Goal: Task Accomplishment & Management: Manage account settings

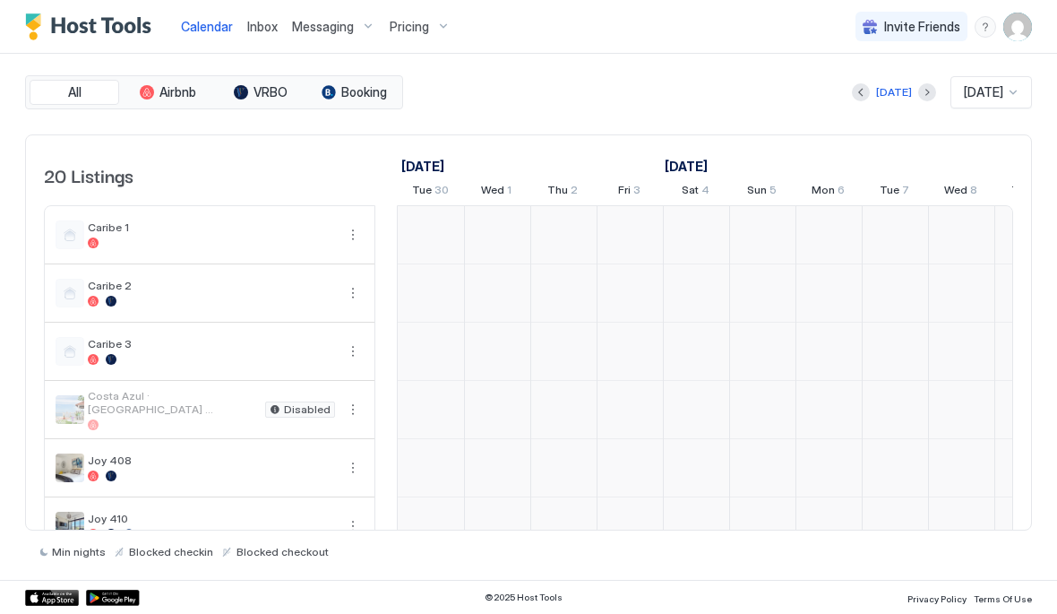
scroll to position [0, 995]
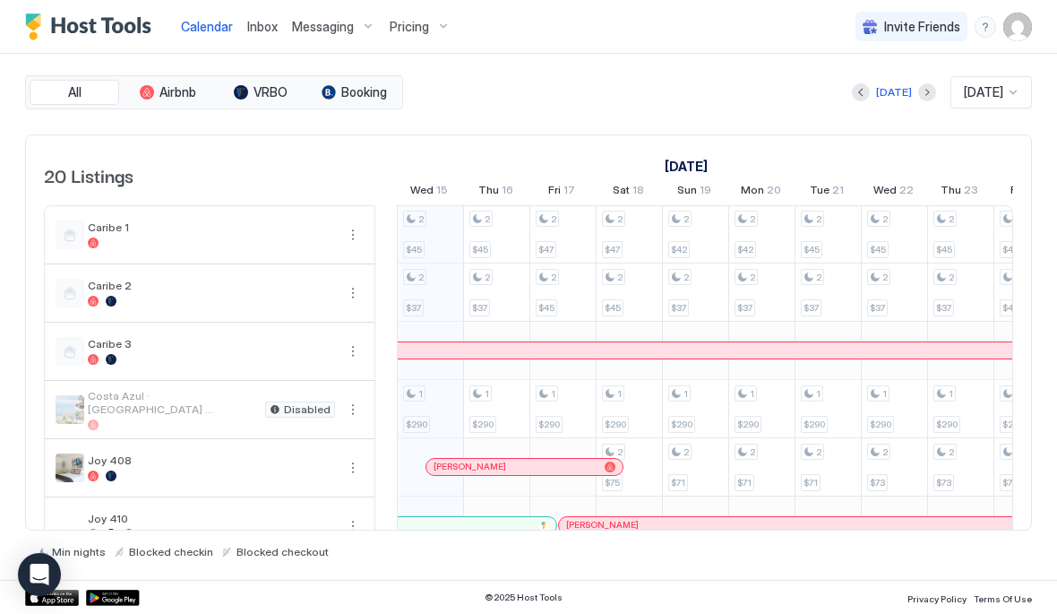
click at [433, 33] on div "Pricing" at bounding box center [419, 27] width 75 height 30
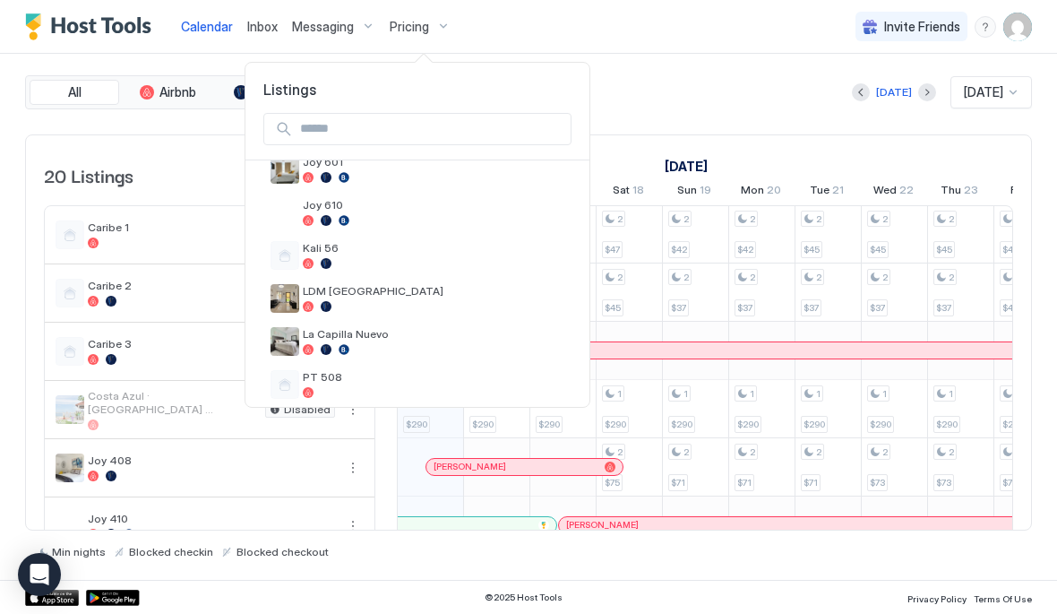
scroll to position [400, 0]
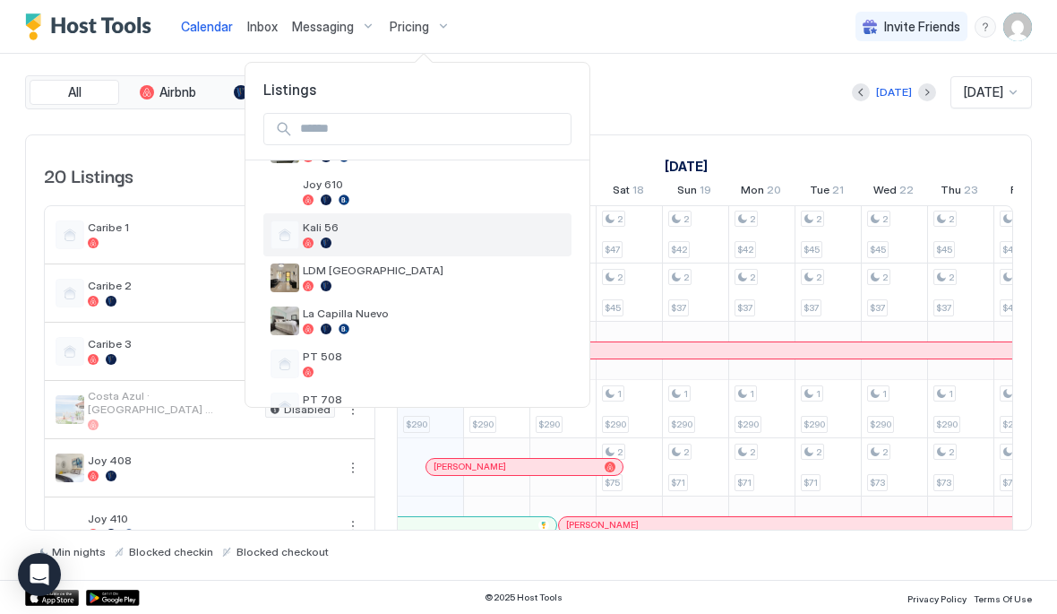
click at [409, 245] on div at bounding box center [434, 242] width 262 height 11
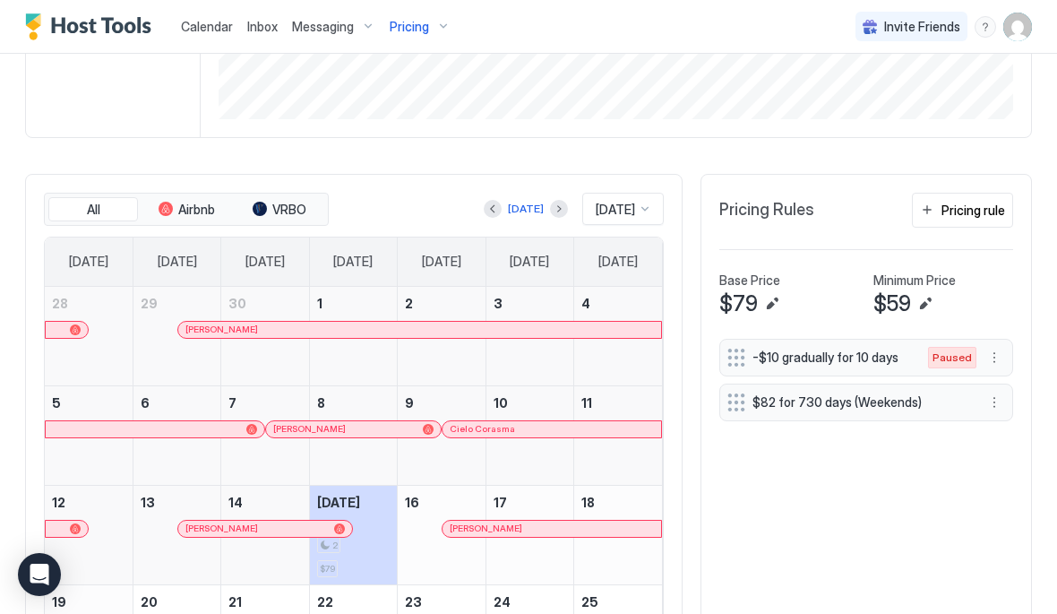
scroll to position [344, 0]
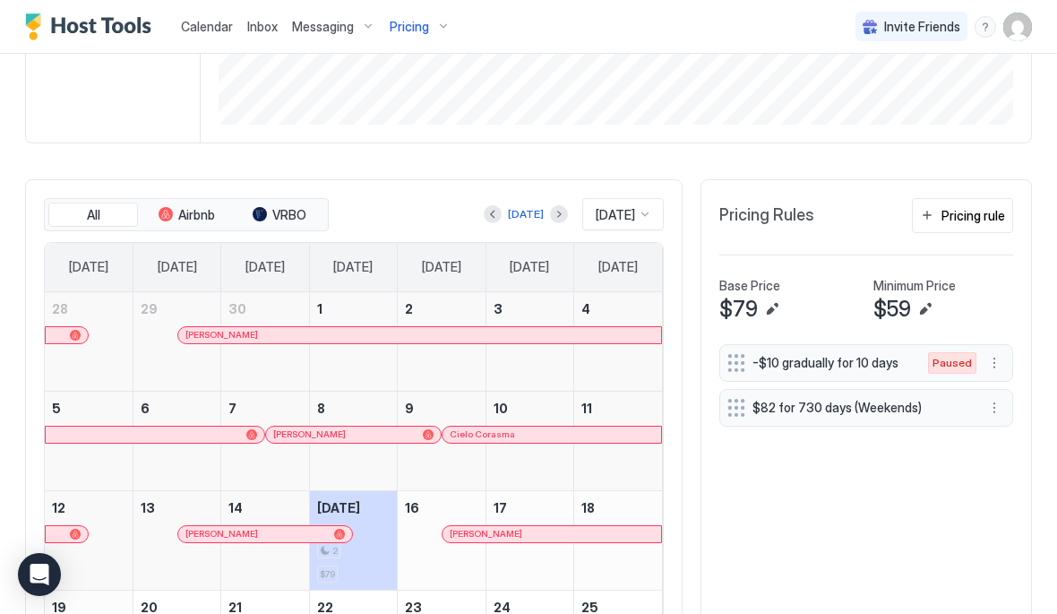
click at [487, 218] on button "Previous month" at bounding box center [493, 214] width 18 height 18
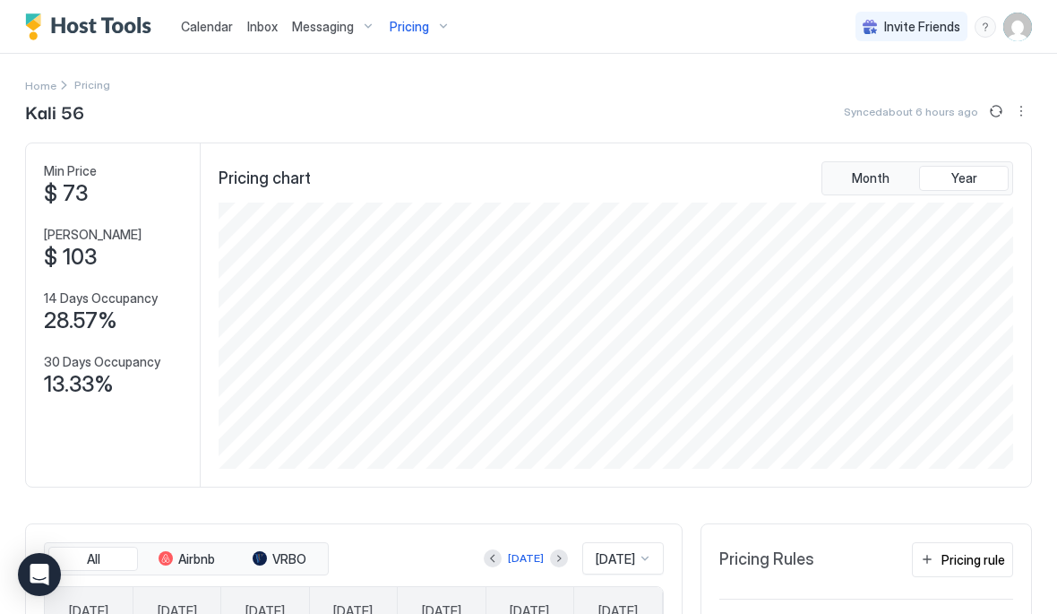
scroll to position [0, 0]
click at [440, 21] on div "Pricing" at bounding box center [419, 27] width 75 height 30
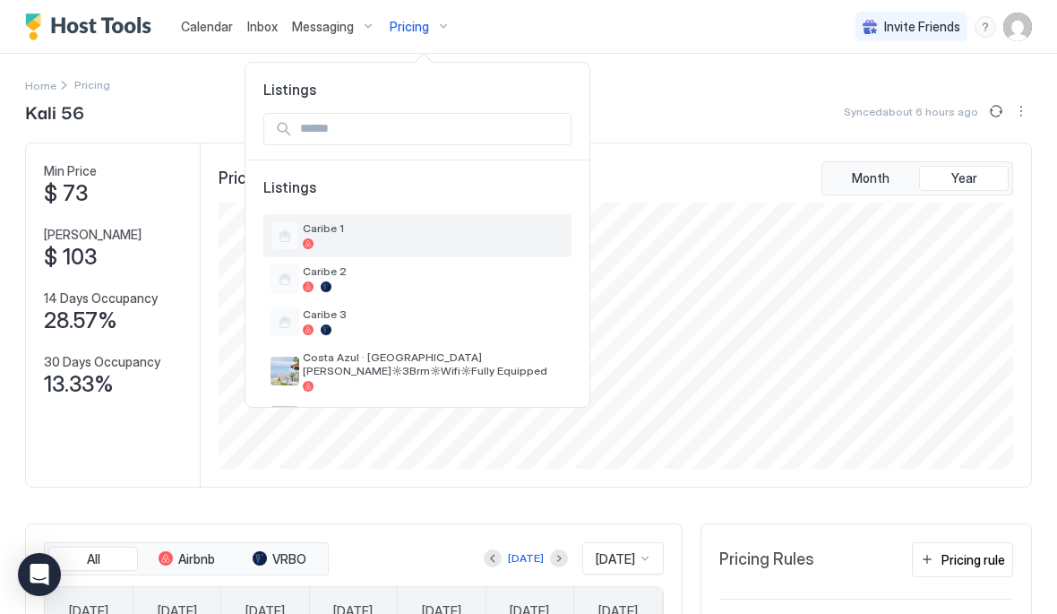
click at [375, 241] on div at bounding box center [434, 243] width 262 height 11
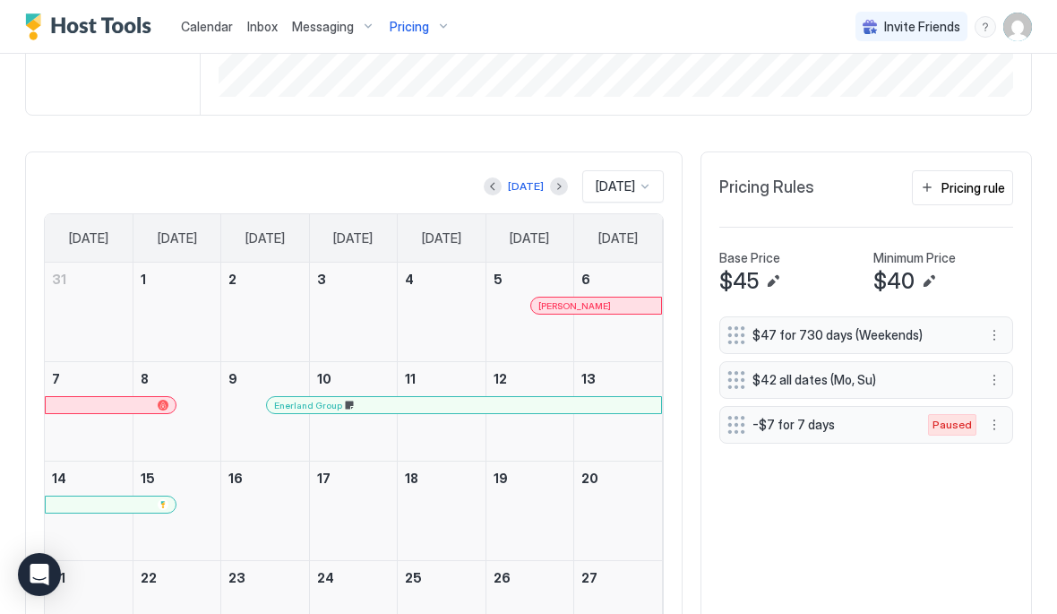
scroll to position [378, 0]
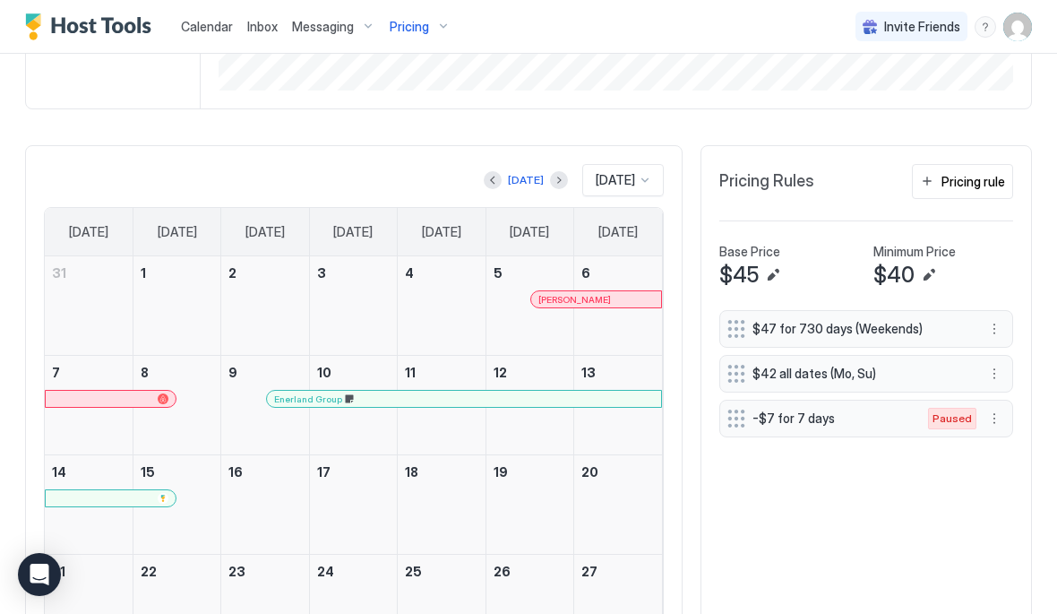
click at [552, 183] on button "Next month" at bounding box center [559, 180] width 18 height 18
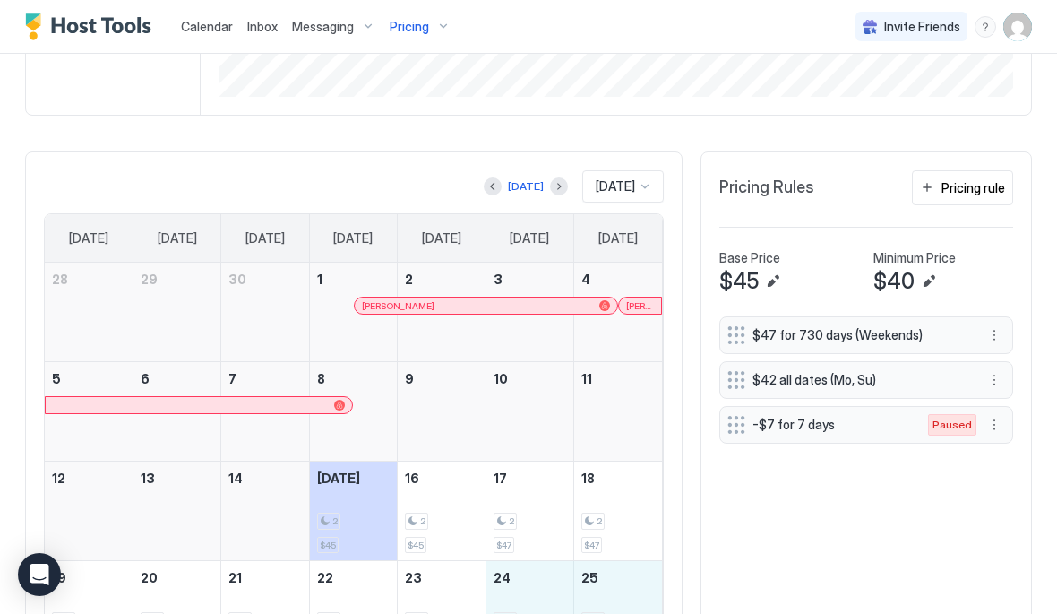
scroll to position [368, 0]
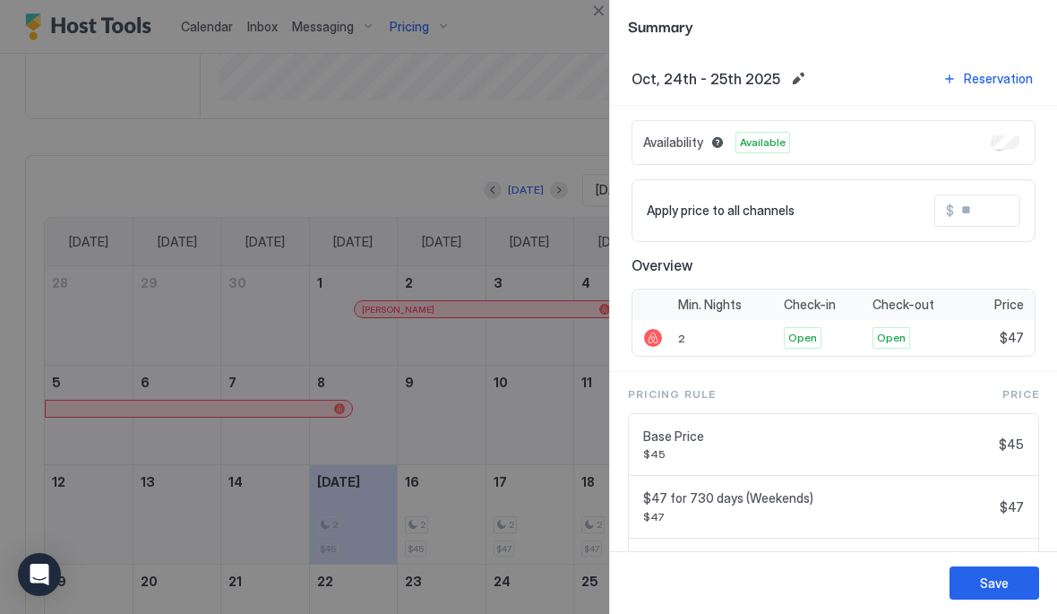
click at [489, 195] on div at bounding box center [528, 307] width 1057 height 614
click at [607, 8] on button "Close" at bounding box center [598, 10] width 21 height 21
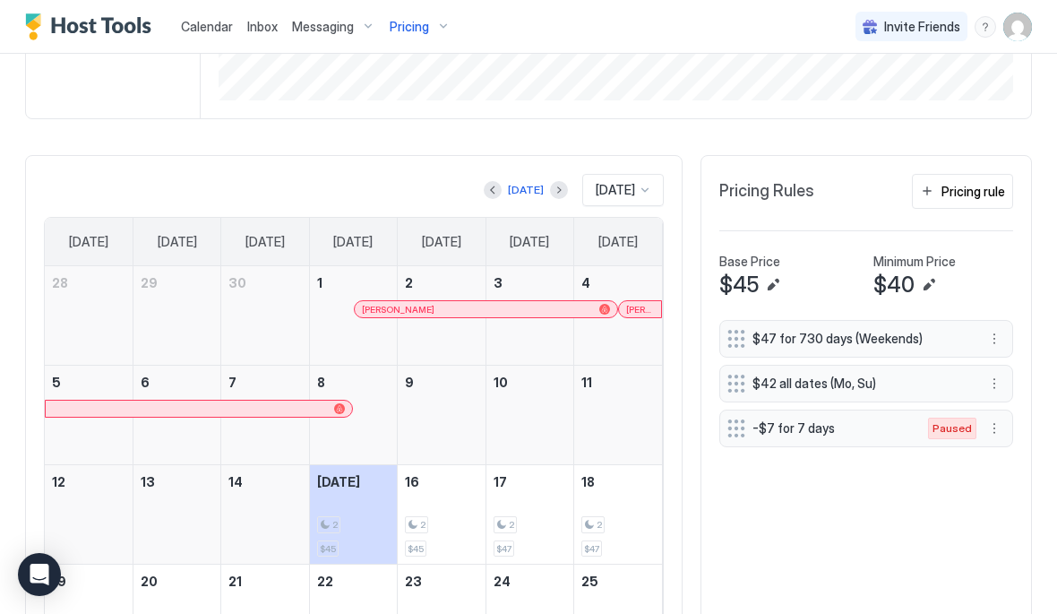
click at [492, 194] on button "Previous month" at bounding box center [493, 190] width 18 height 18
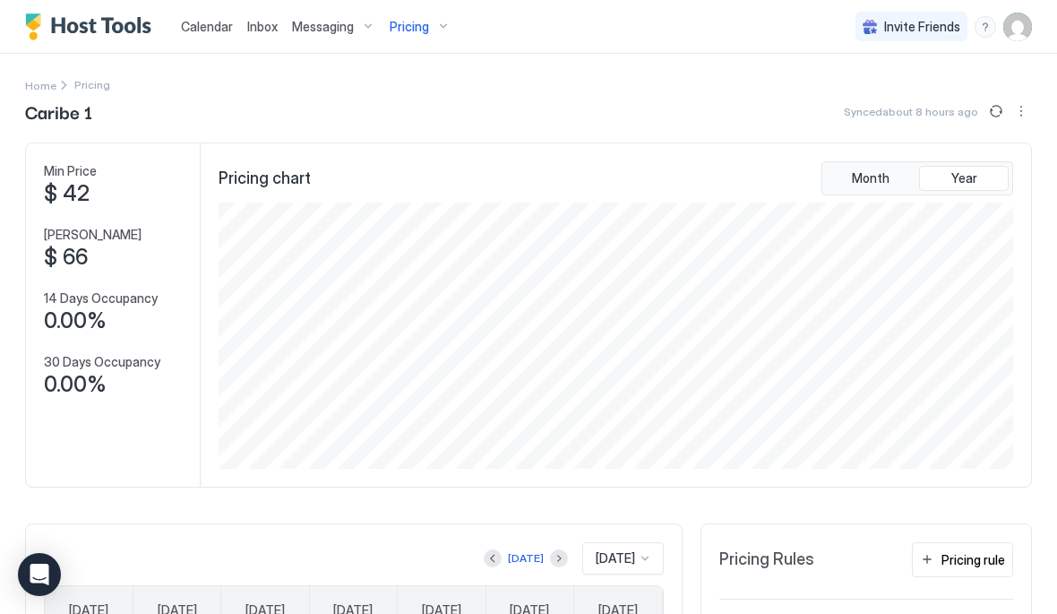
scroll to position [0, 0]
click at [446, 29] on div "Pricing" at bounding box center [419, 27] width 75 height 30
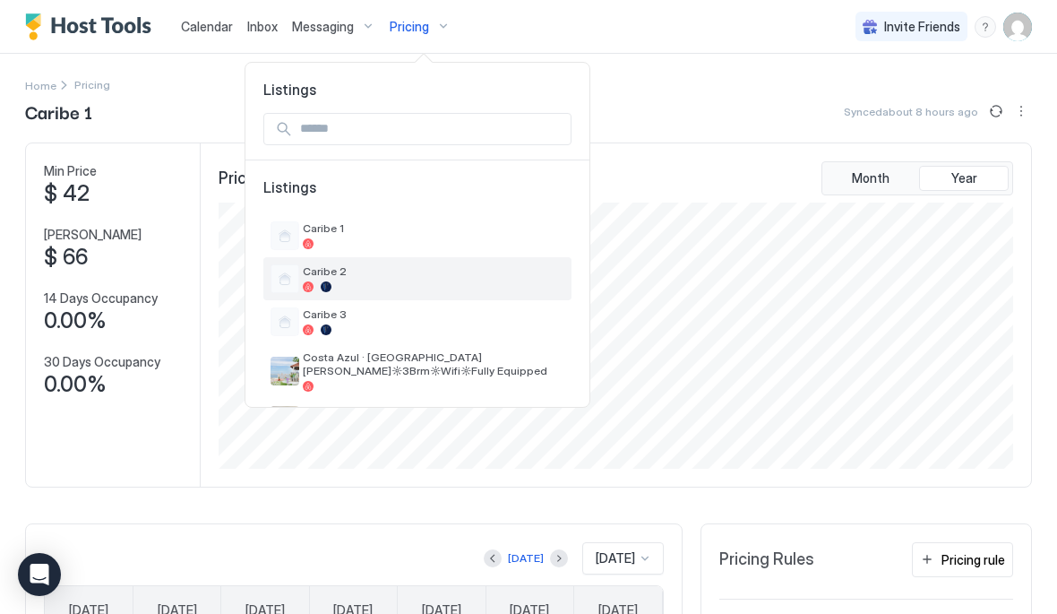
click at [386, 284] on div at bounding box center [434, 286] width 262 height 11
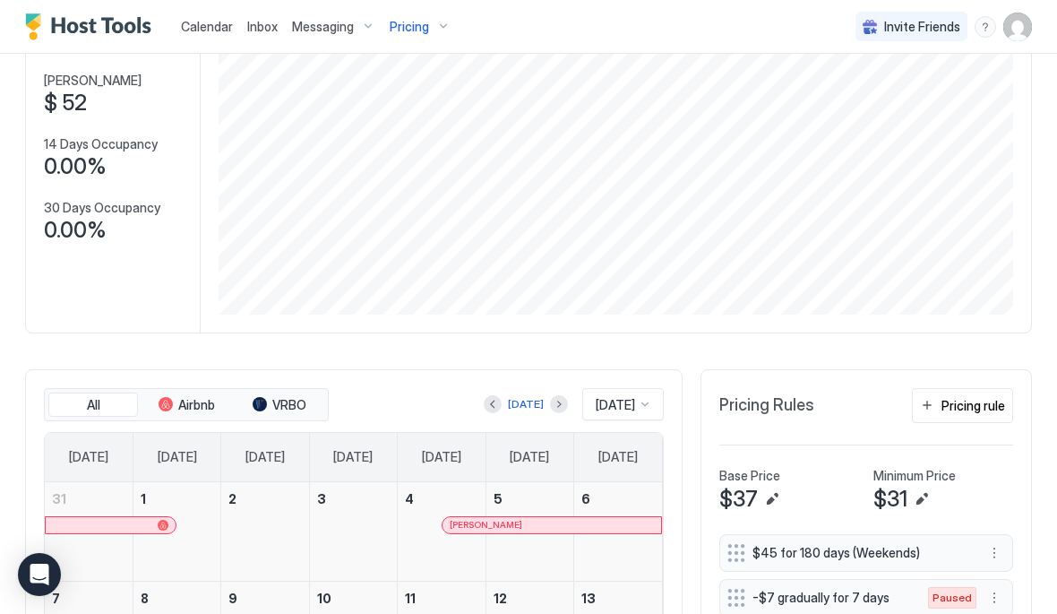
scroll to position [166, 0]
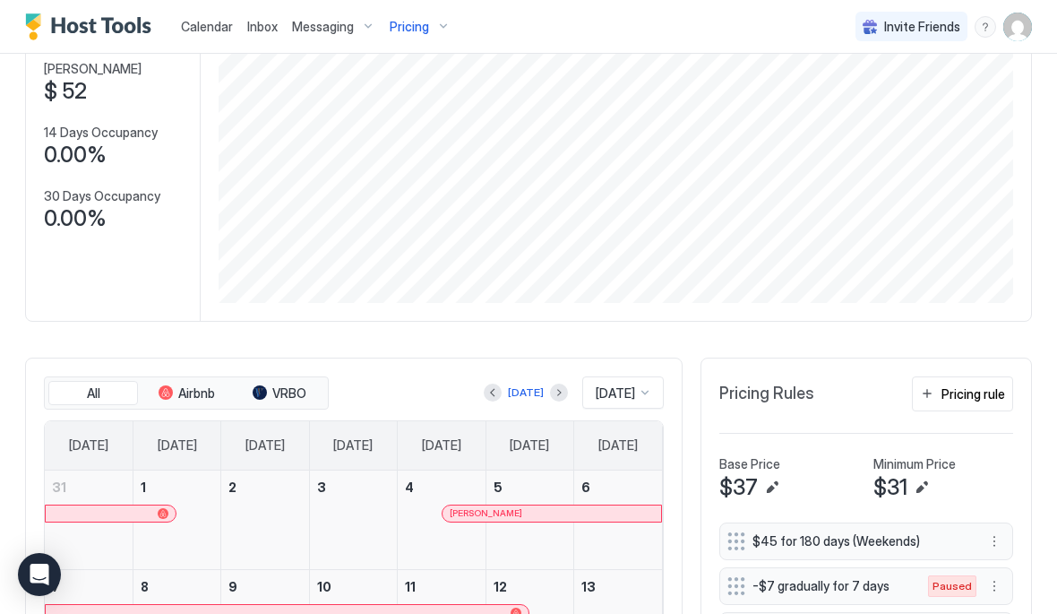
click at [976, 558] on div "$45 for 180 days (Weekends)" at bounding box center [866, 541] width 294 height 38
click at [998, 535] on button "More options" at bounding box center [993, 540] width 21 height 21
click at [1022, 472] on div "Pause" at bounding box center [1017, 485] width 67 height 29
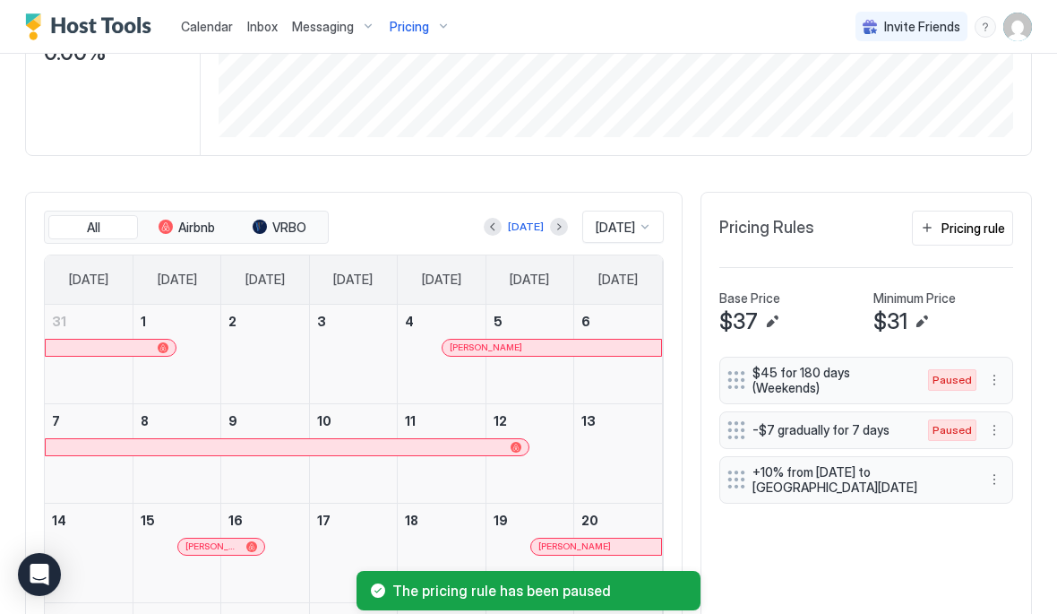
scroll to position [332, 0]
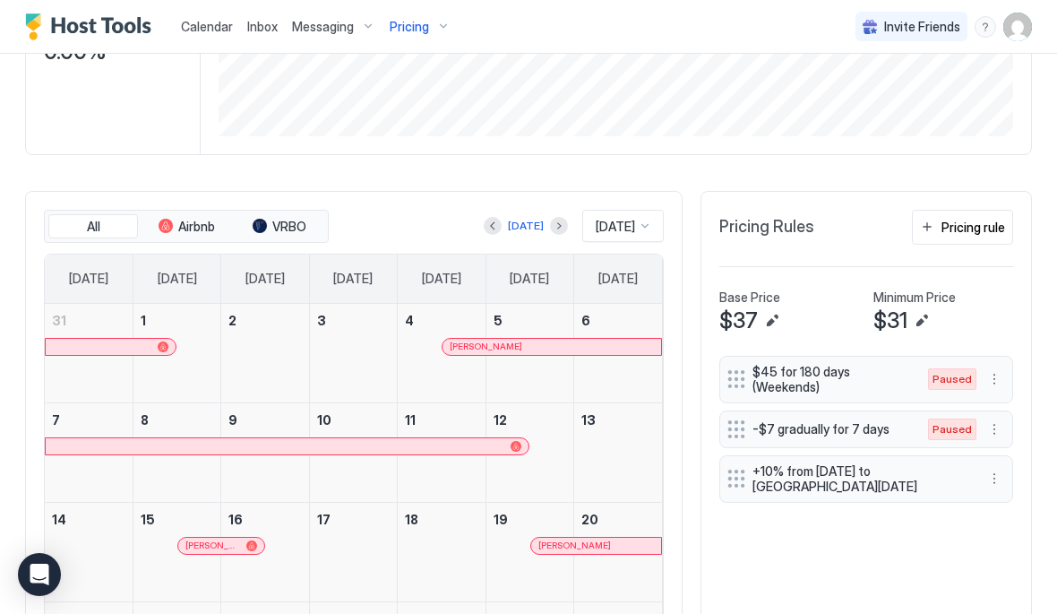
click at [955, 221] on div "Pricing rule" at bounding box center [973, 227] width 64 height 19
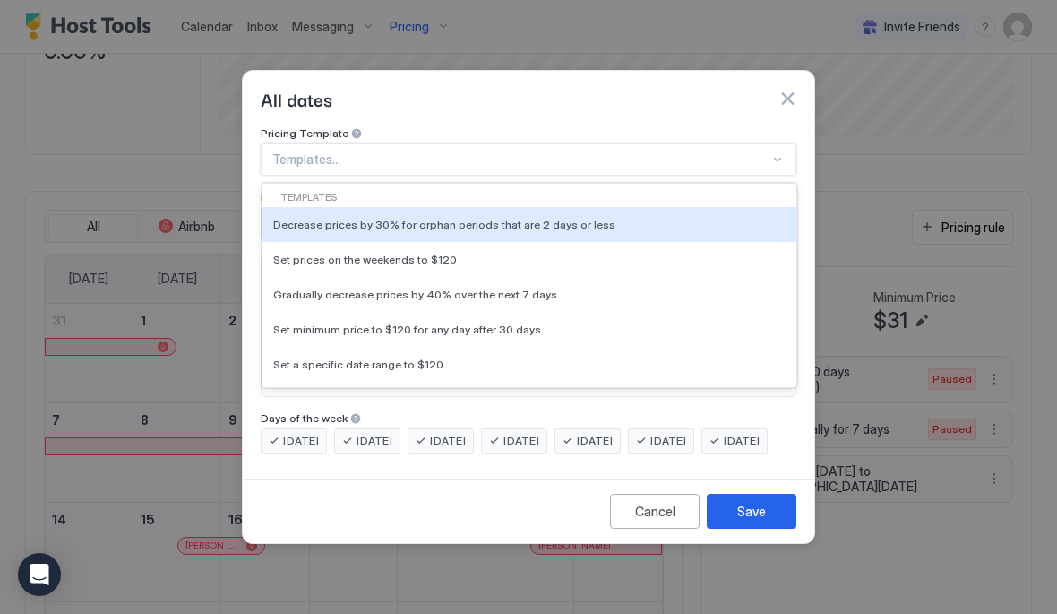
click at [489, 255] on div "Set prices on the weekends to $120" at bounding box center [529, 259] width 534 height 35
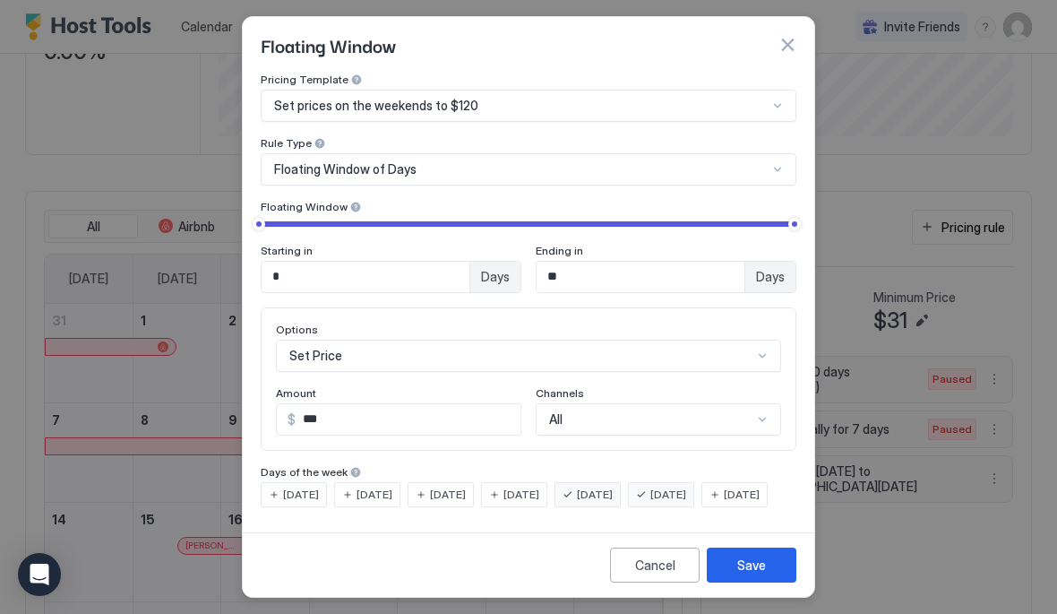
click at [370, 418] on input "***" at bounding box center [408, 419] width 225 height 30
type input "*"
type input "**"
click at [768, 571] on button "Save" at bounding box center [752, 564] width 90 height 35
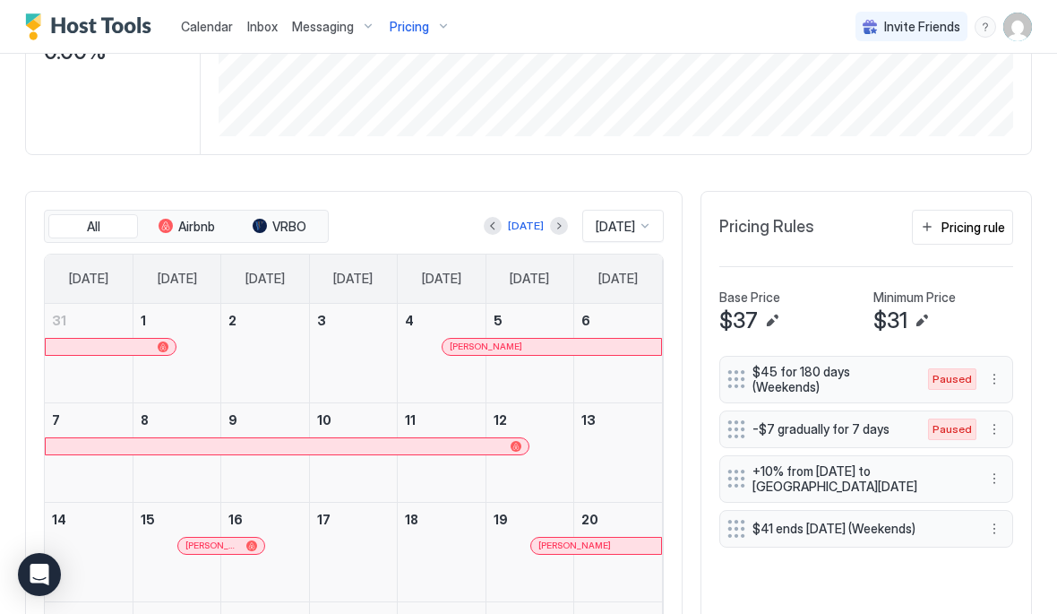
click at [997, 373] on button "More options" at bounding box center [993, 378] width 21 height 21
click at [1034, 461] on span "Delete" at bounding box center [1027, 460] width 33 height 13
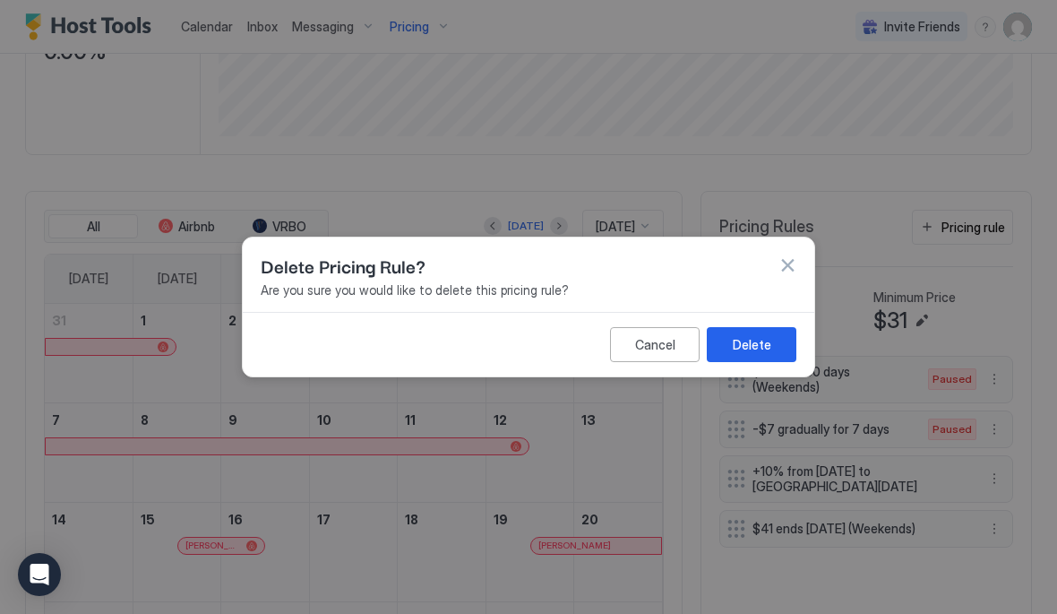
click at [778, 341] on button "Delete" at bounding box center [752, 344] width 90 height 35
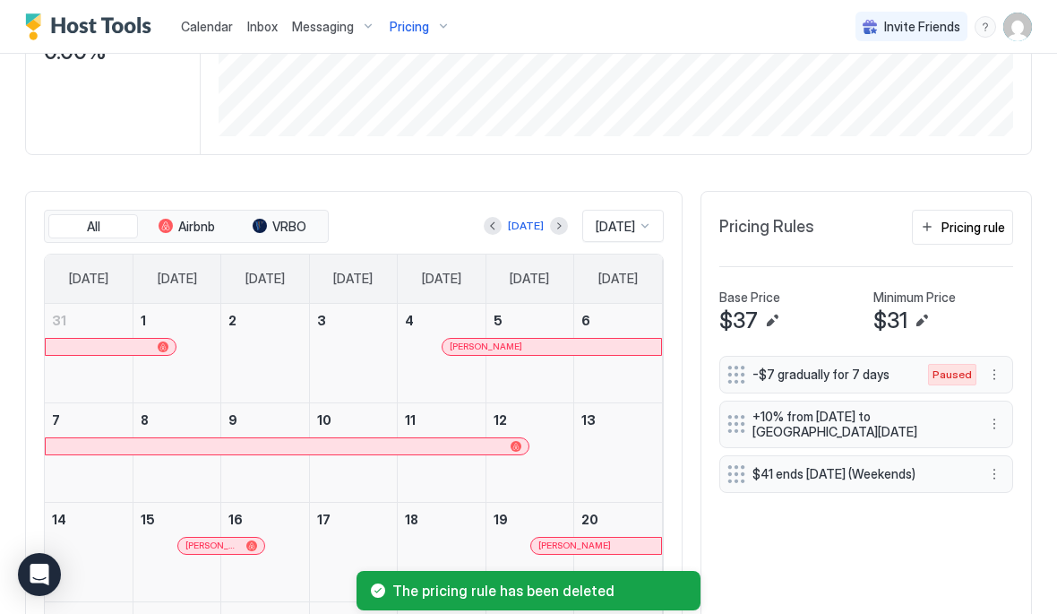
click at [1001, 421] on button "More options" at bounding box center [993, 423] width 21 height 21
click at [1032, 511] on span "Delete" at bounding box center [1027, 505] width 33 height 13
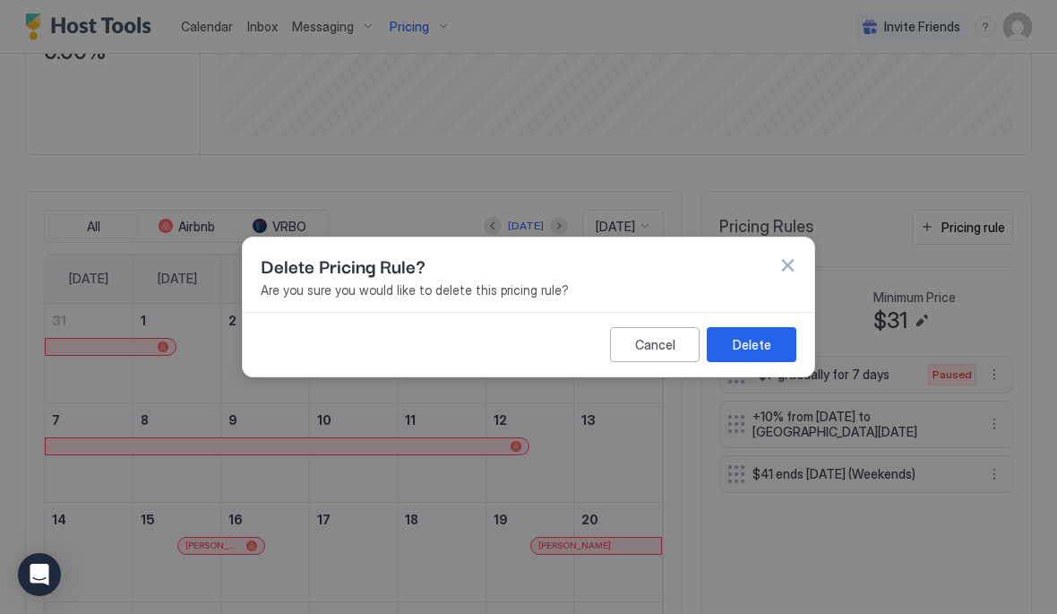
click at [781, 355] on button "Delete" at bounding box center [752, 344] width 90 height 35
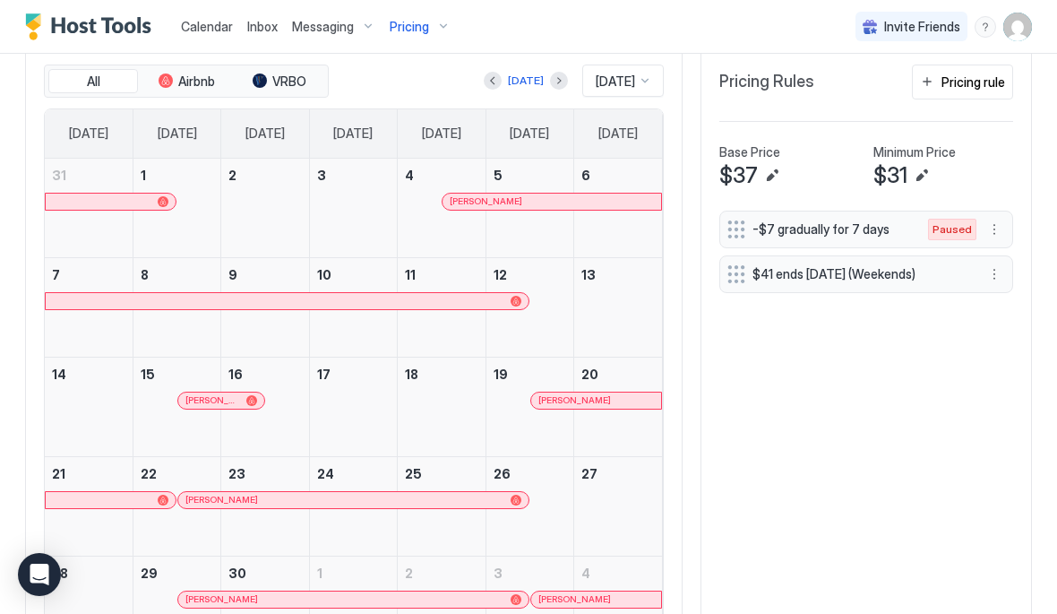
scroll to position [464, 0]
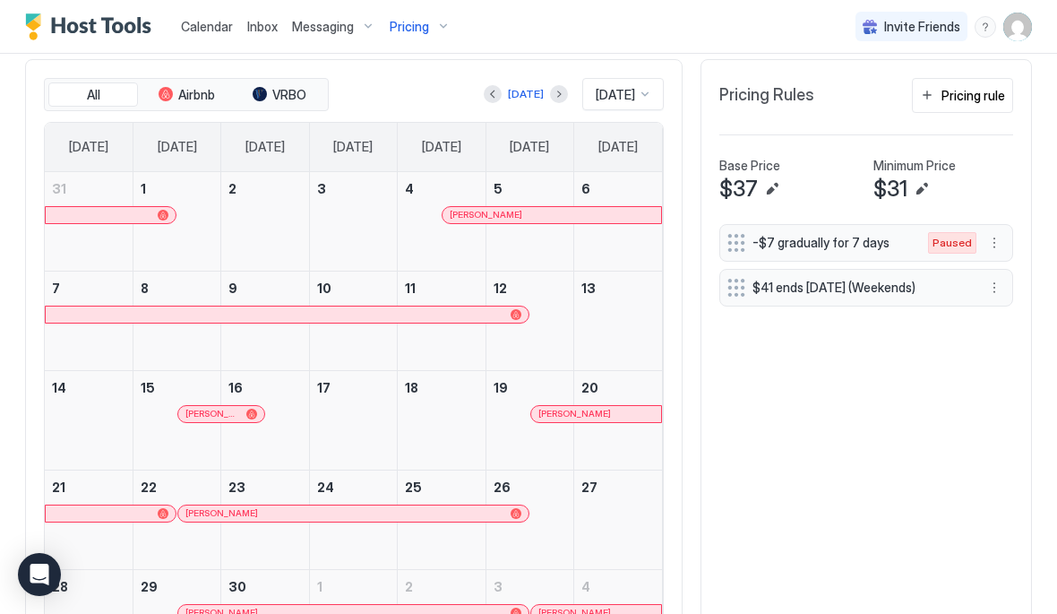
click at [550, 100] on button "Next month" at bounding box center [559, 94] width 18 height 18
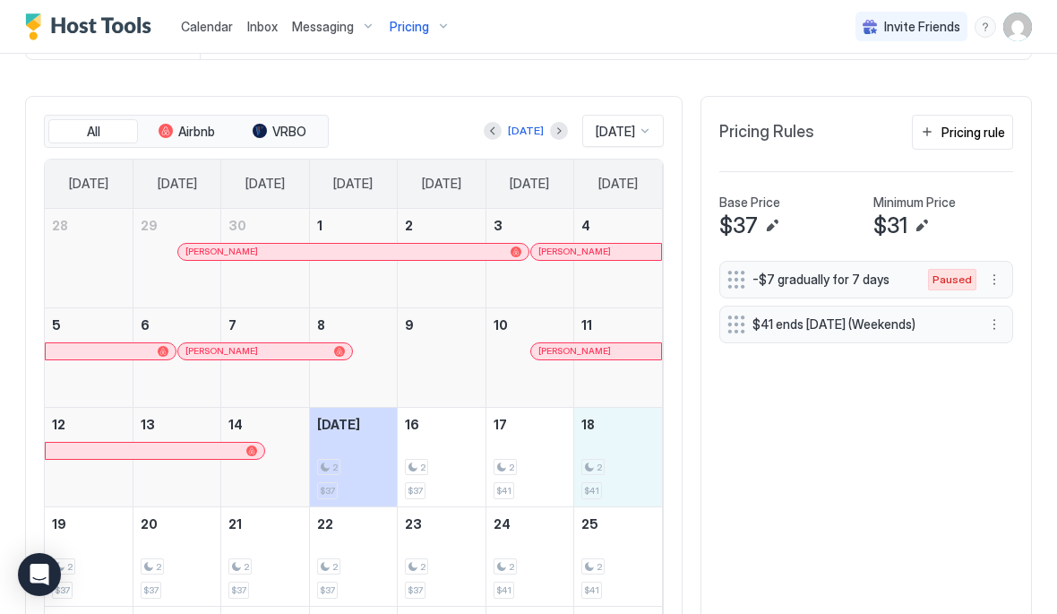
scroll to position [428, 0]
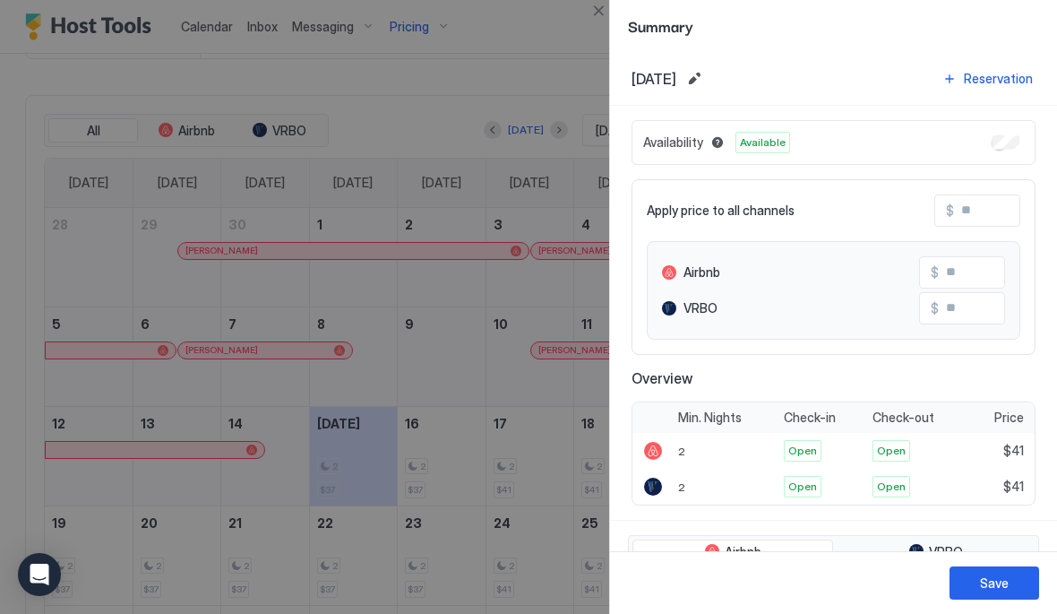
click at [496, 127] on div at bounding box center [528, 307] width 1057 height 614
click at [606, 3] on button "Close" at bounding box center [598, 10] width 21 height 21
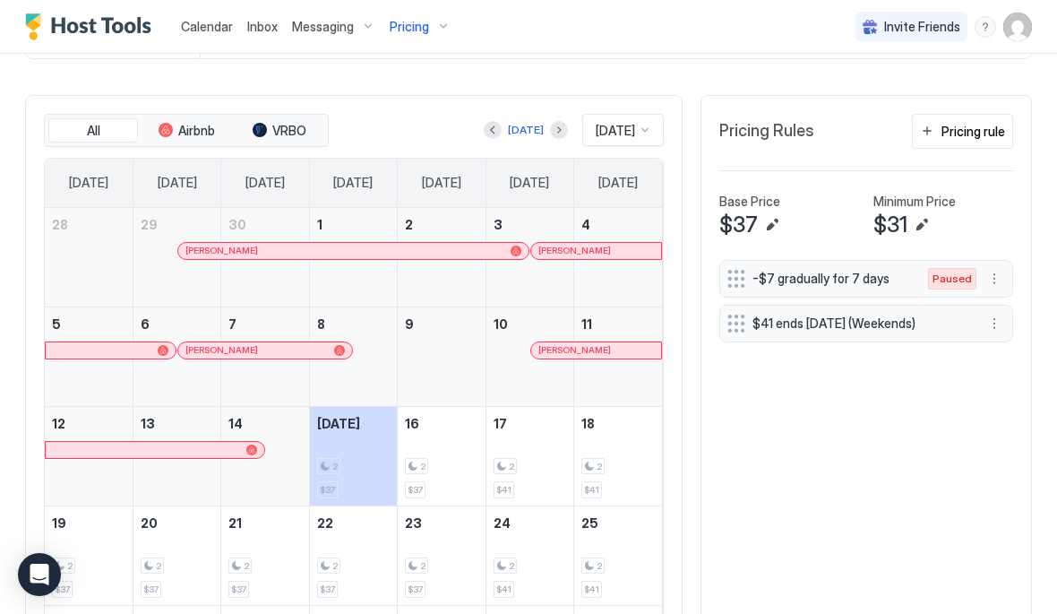
click at [485, 129] on button "Previous month" at bounding box center [493, 130] width 18 height 18
